Goal: Task Accomplishment & Management: Use online tool/utility

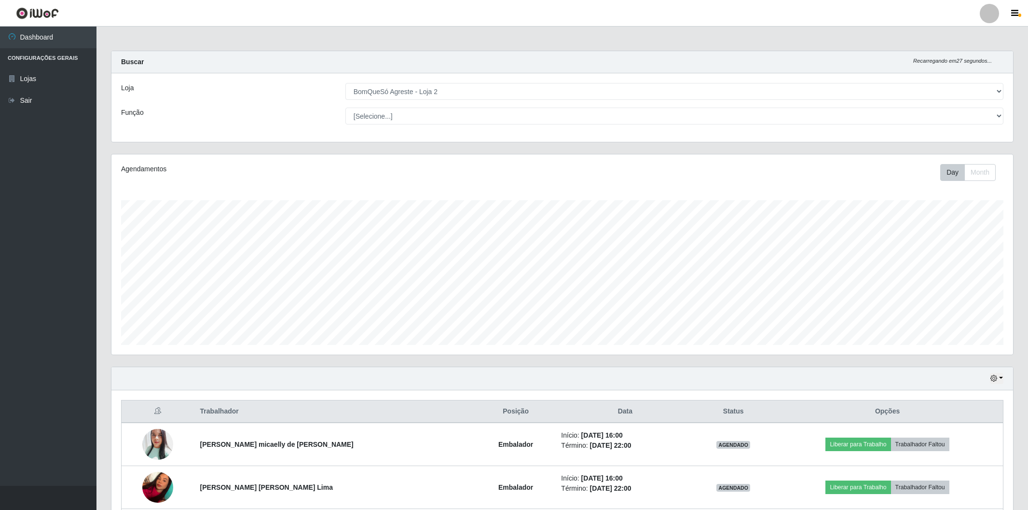
select select "214"
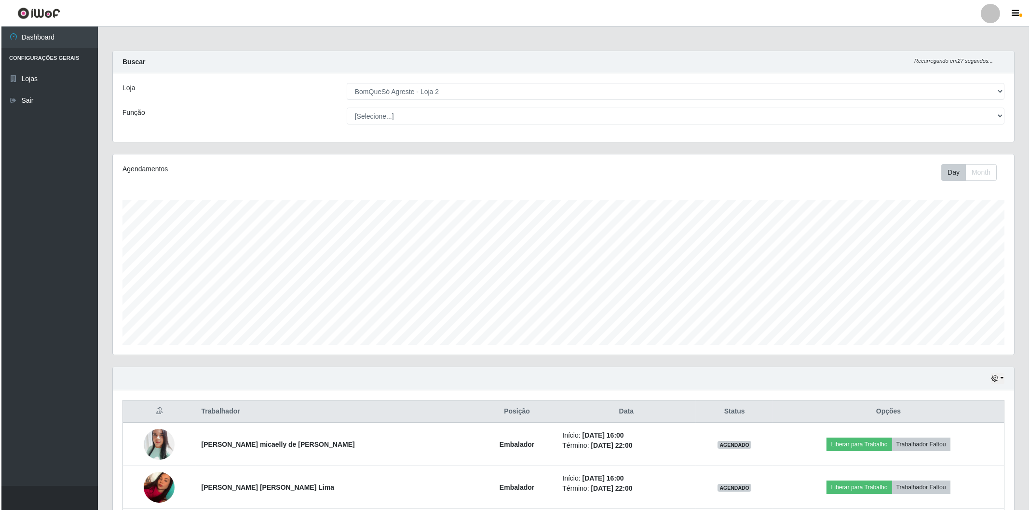
scroll to position [131, 0]
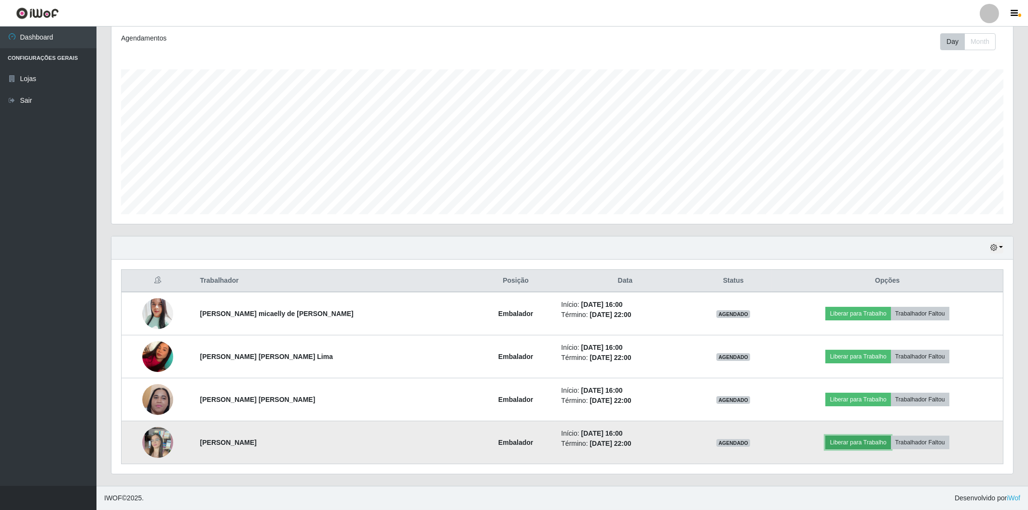
click at [825, 440] on button "Liberar para Trabalho" at bounding box center [857, 443] width 65 height 14
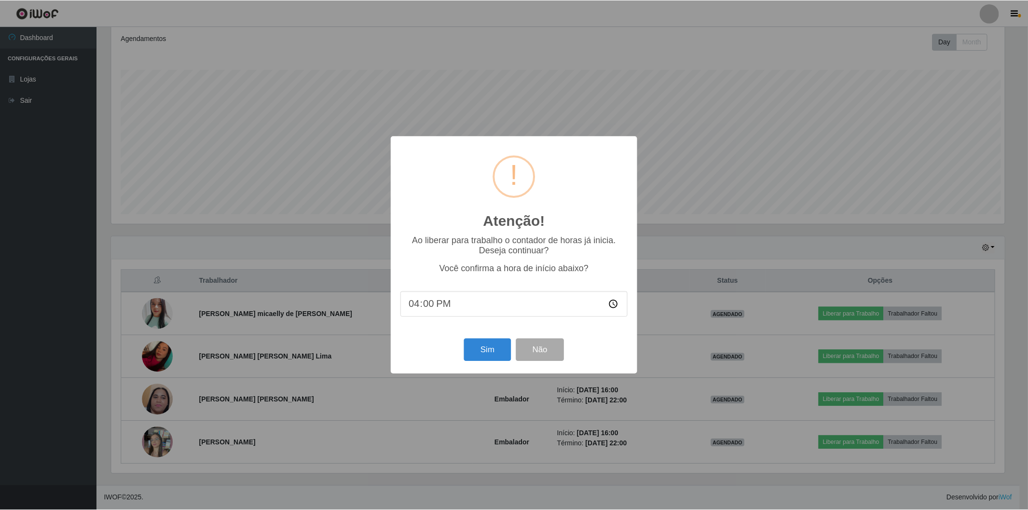
scroll to position [200, 895]
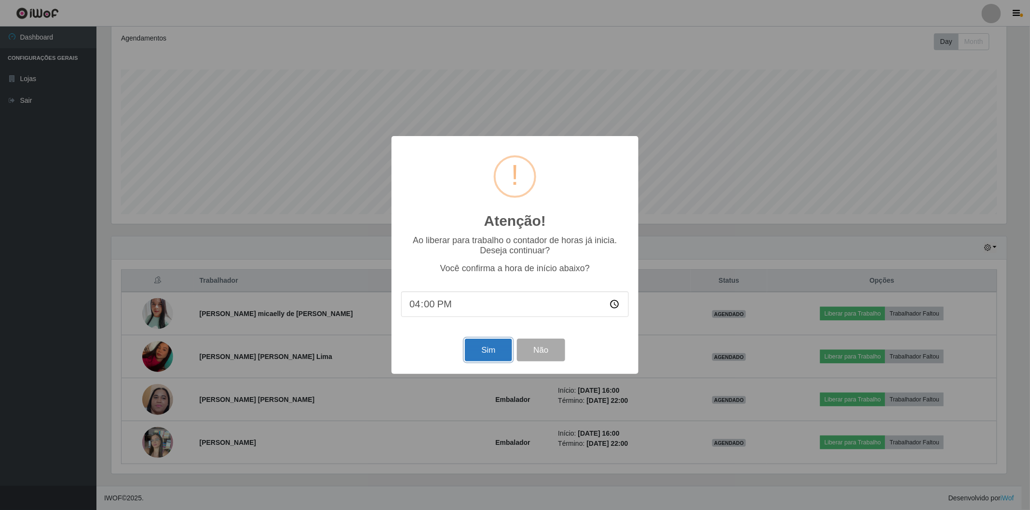
click at [498, 348] on button "Sim" at bounding box center [488, 350] width 47 height 23
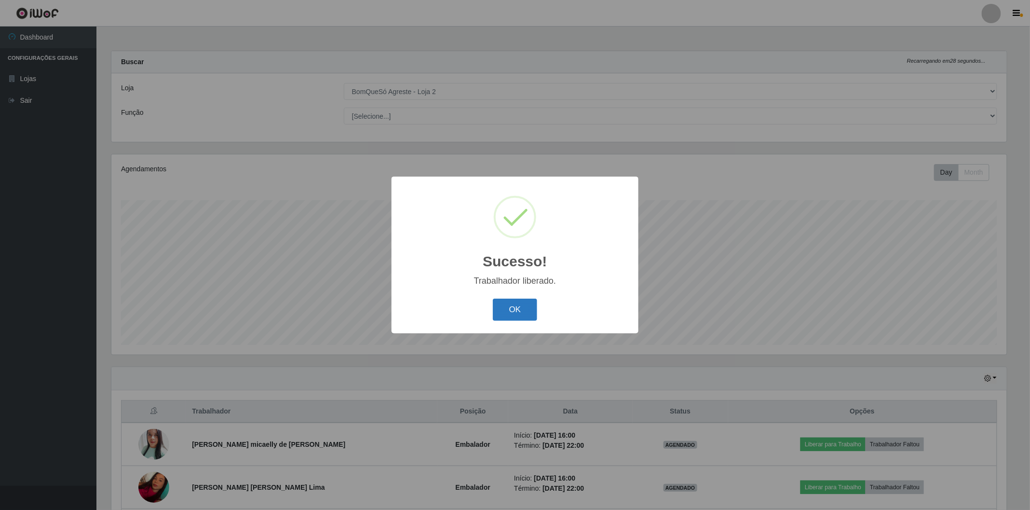
click at [522, 316] on button "OK" at bounding box center [515, 310] width 45 height 23
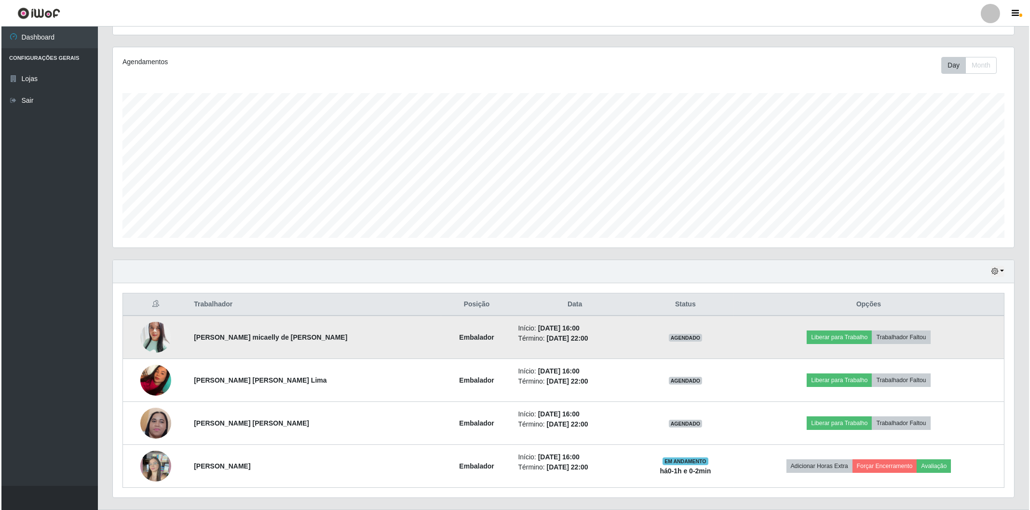
scroll to position [131, 0]
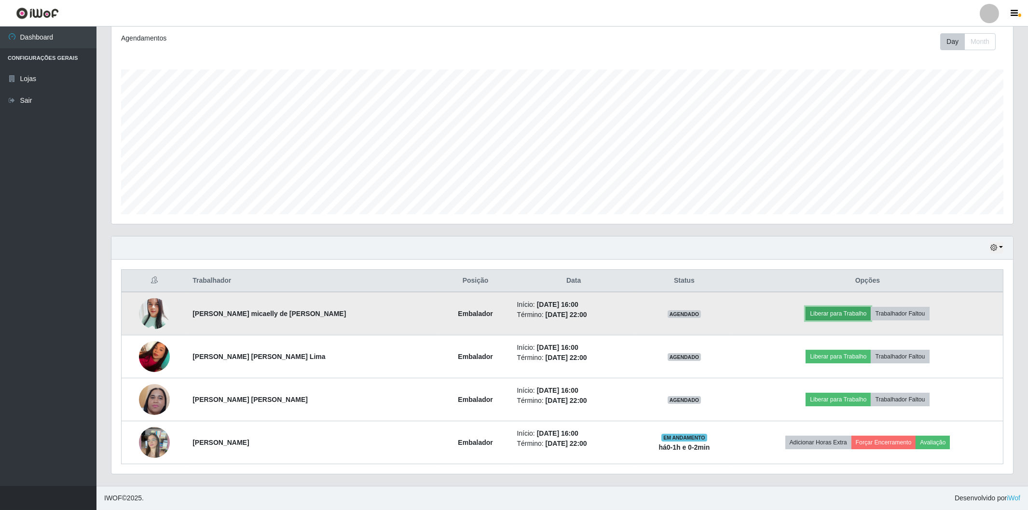
click at [816, 314] on button "Liberar para Trabalho" at bounding box center [838, 314] width 65 height 14
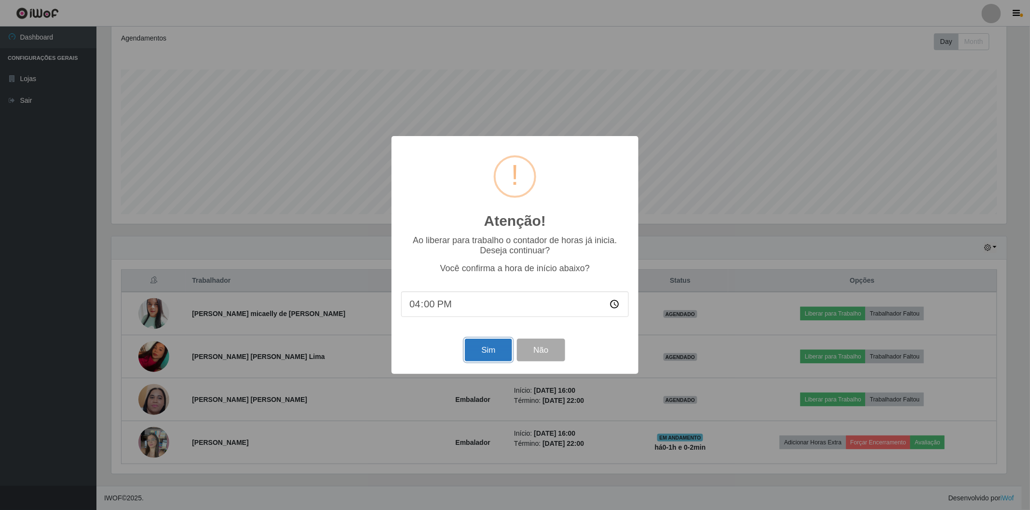
click at [479, 348] on button "Sim" at bounding box center [488, 350] width 47 height 23
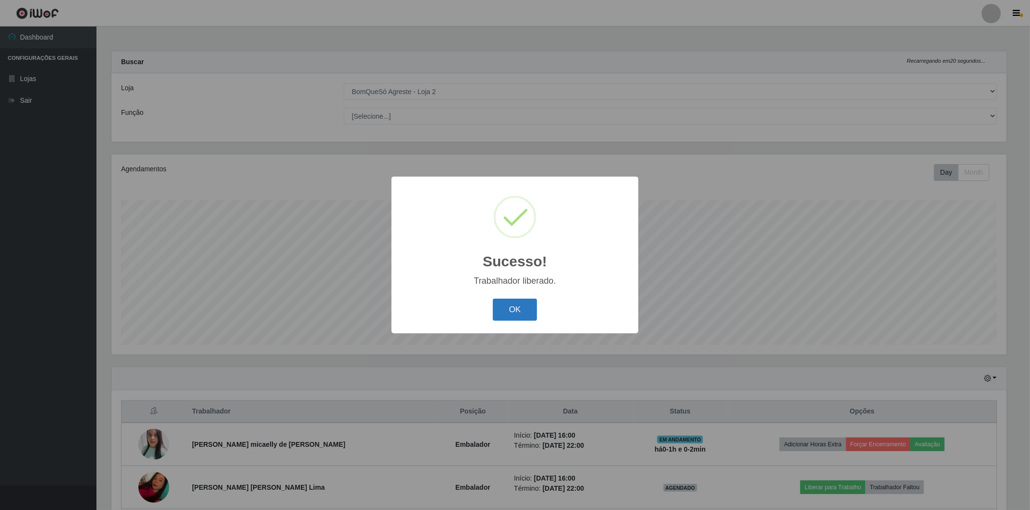
click at [515, 304] on button "OK" at bounding box center [515, 310] width 45 height 23
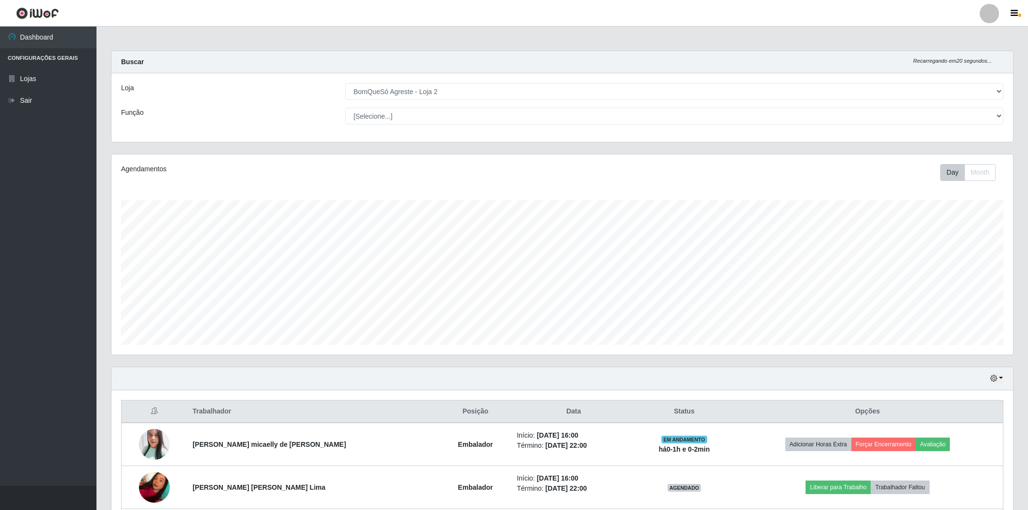
scroll to position [107, 0]
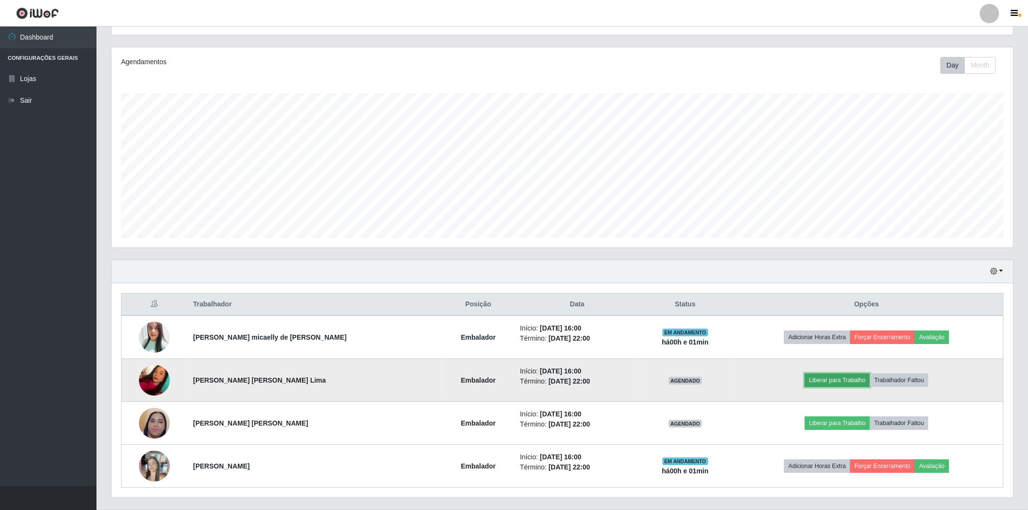
click at [833, 377] on button "Liberar para Trabalho" at bounding box center [837, 380] width 65 height 14
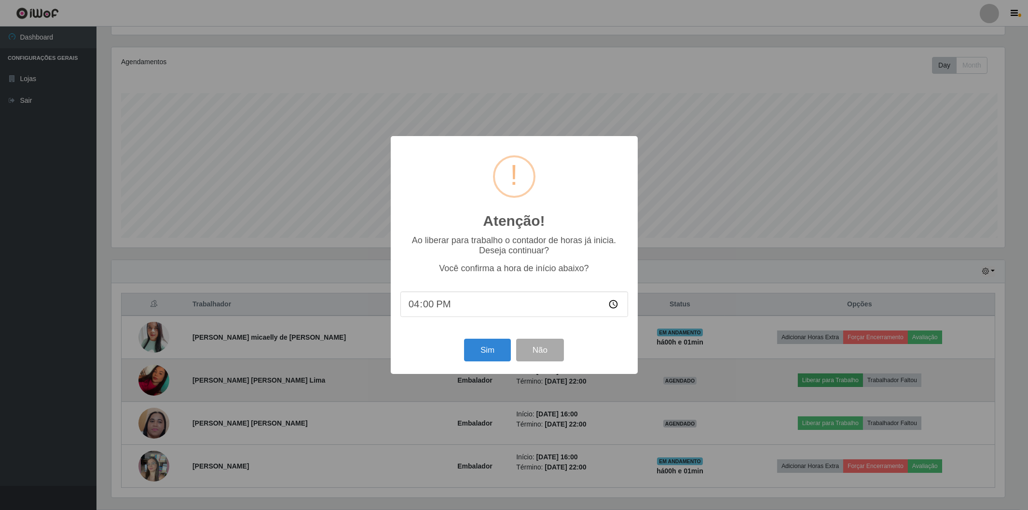
scroll to position [200, 895]
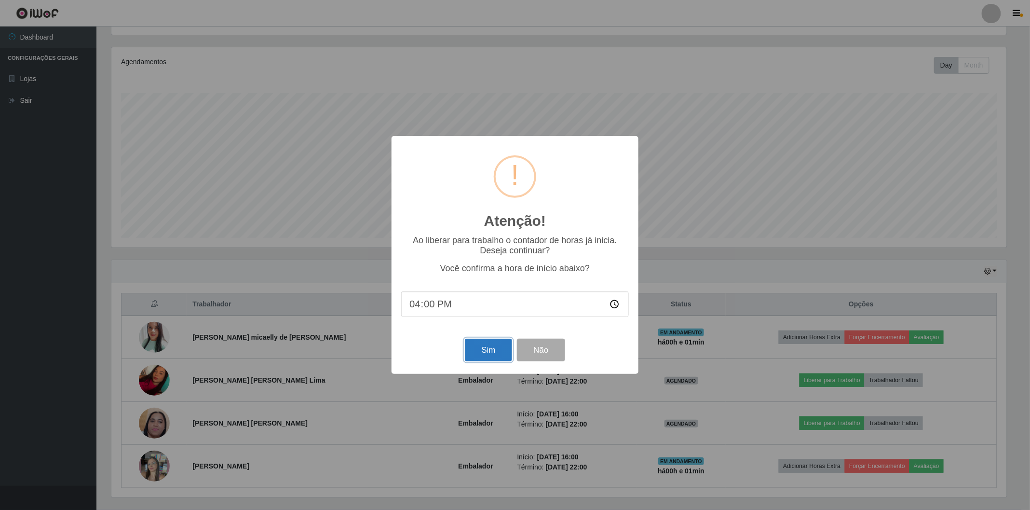
click at [478, 351] on button "Sim" at bounding box center [488, 350] width 47 height 23
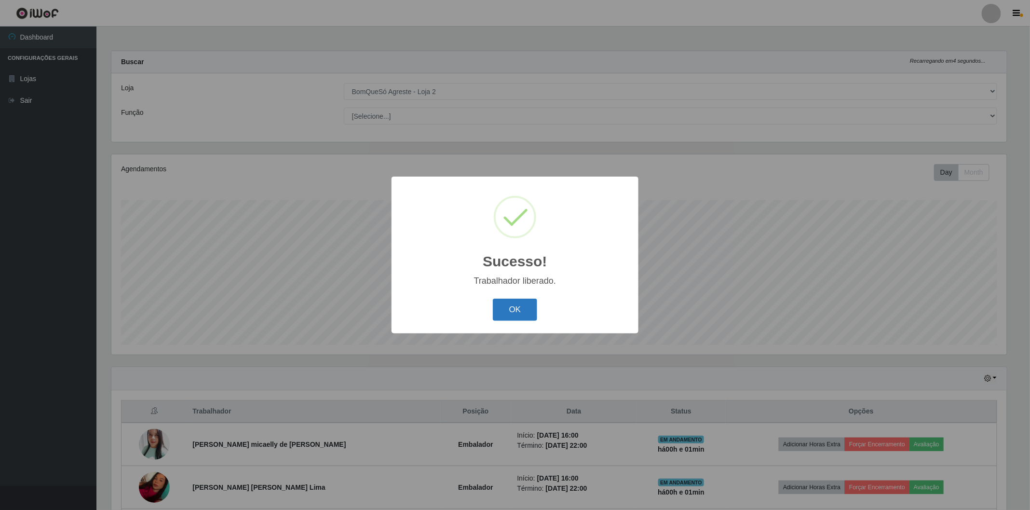
click at [510, 311] on button "OK" at bounding box center [515, 310] width 45 height 23
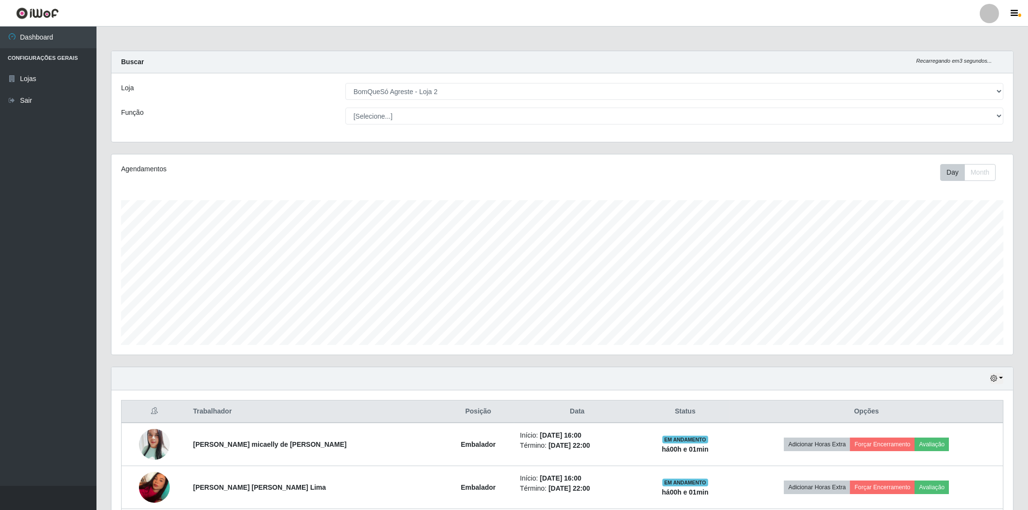
scroll to position [131, 0]
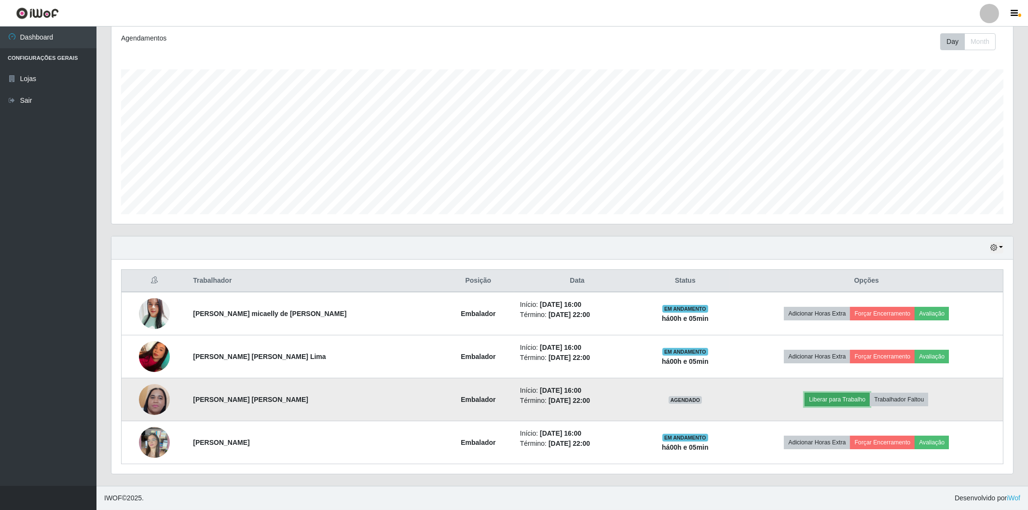
click at [819, 403] on button "Liberar para Trabalho" at bounding box center [837, 400] width 65 height 14
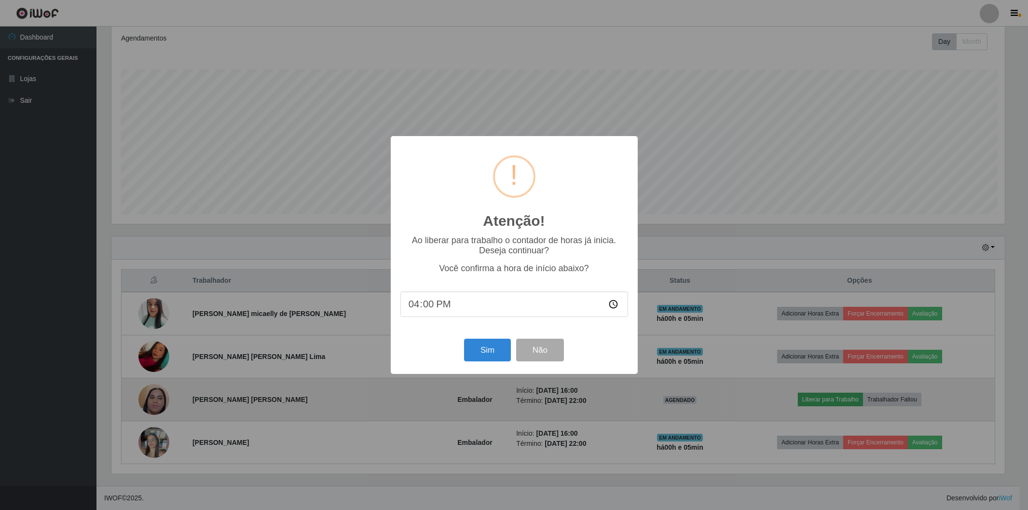
scroll to position [200, 895]
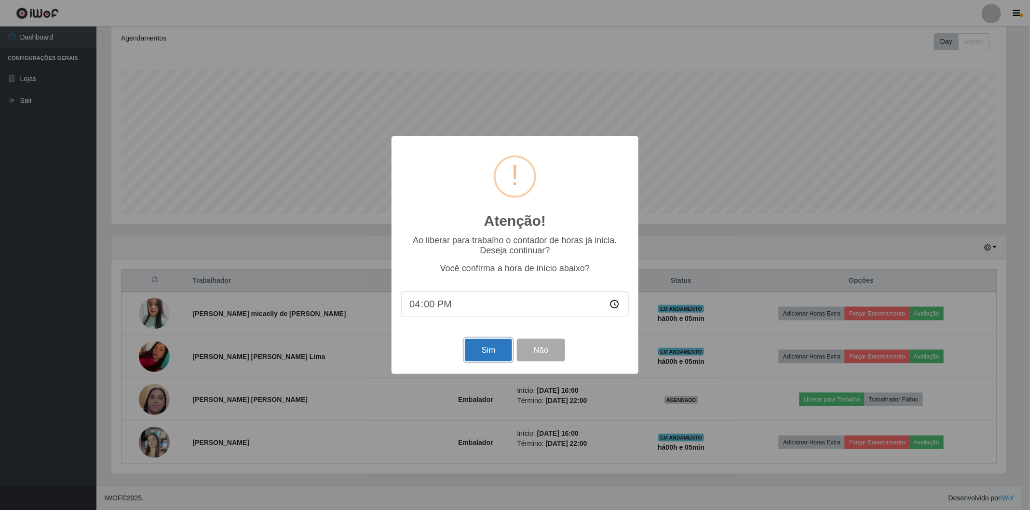
click at [497, 349] on button "Sim" at bounding box center [488, 350] width 47 height 23
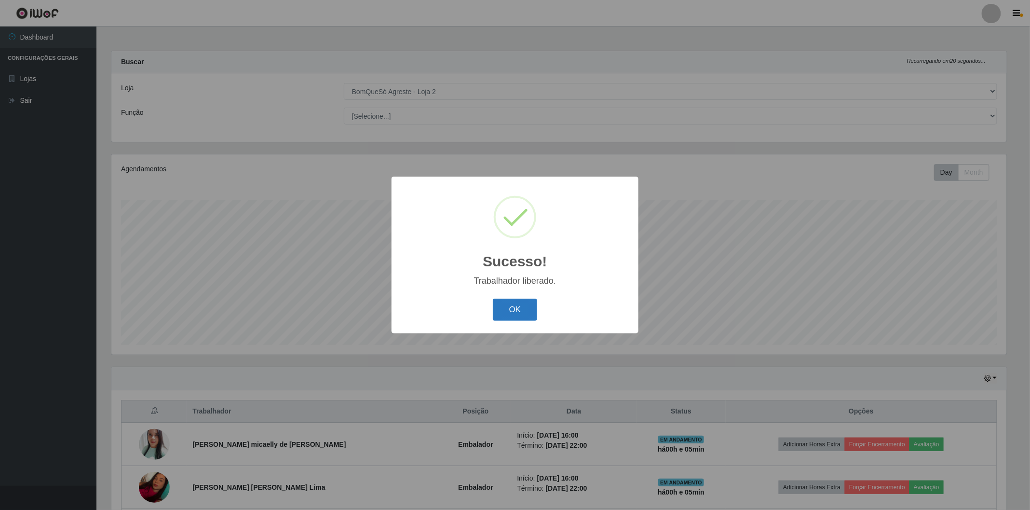
click at [507, 307] on button "OK" at bounding box center [515, 310] width 45 height 23
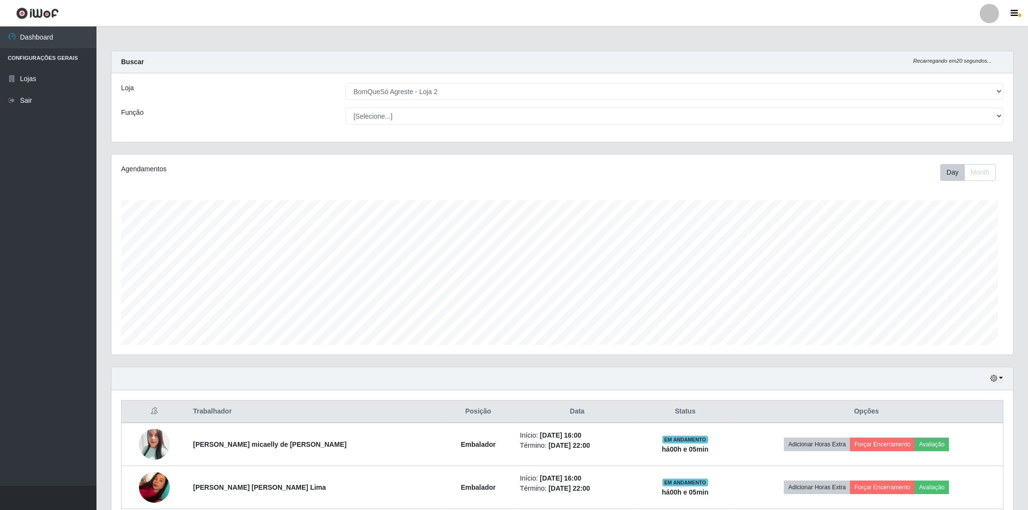
scroll to position [200, 901]
